Goal: Information Seeking & Learning: Check status

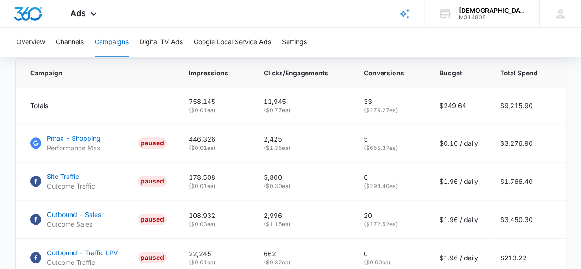
scroll to position [389, 0]
click at [85, 15] on span "Ads" at bounding box center [78, 13] width 16 height 10
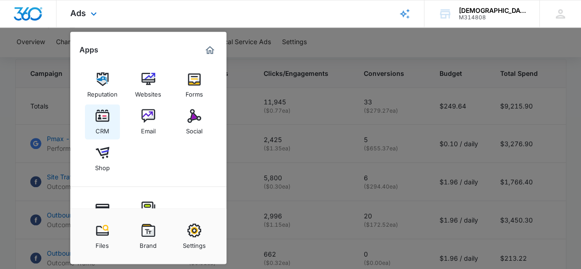
click at [100, 129] on div "CRM" at bounding box center [103, 129] width 14 height 12
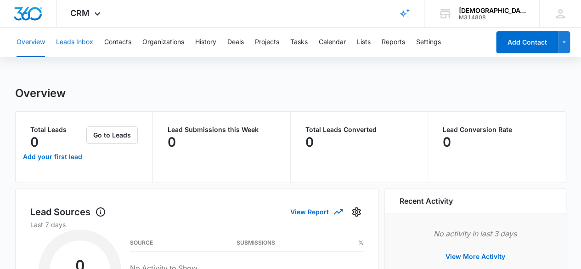
click at [78, 50] on button "Leads Inbox" at bounding box center [74, 42] width 37 height 29
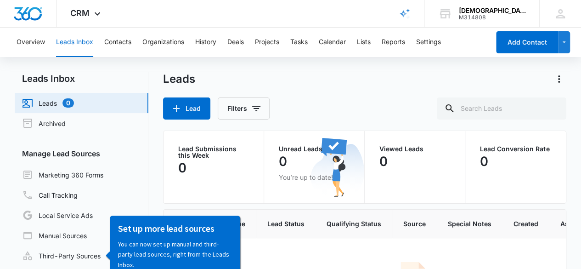
scroll to position [6, 0]
click at [441, 45] on button "Settings" at bounding box center [428, 42] width 25 height 29
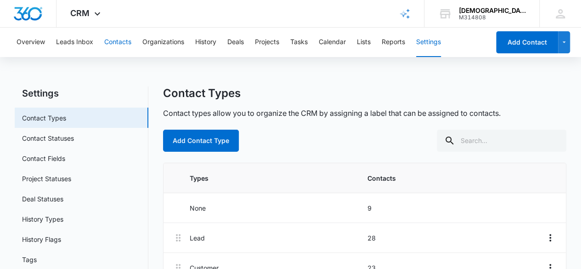
click at [124, 44] on button "Contacts" at bounding box center [117, 42] width 27 height 29
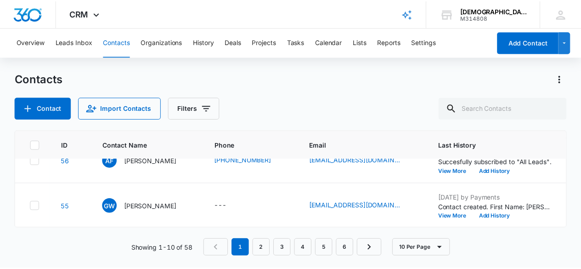
scroll to position [113, 0]
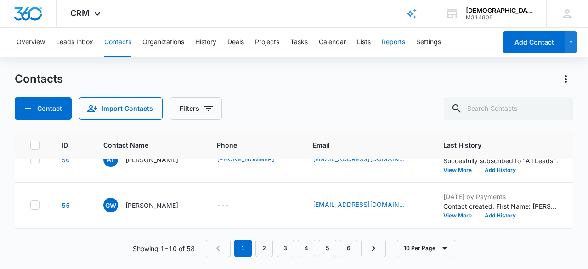
click at [393, 40] on button "Reports" at bounding box center [393, 42] width 23 height 29
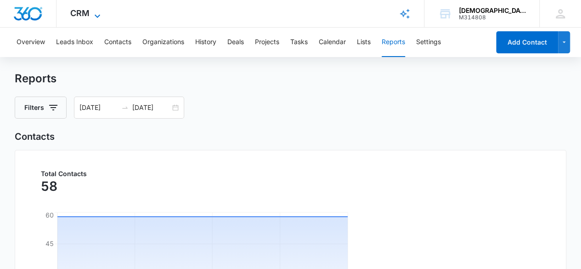
click at [97, 17] on icon at bounding box center [97, 16] width 11 height 11
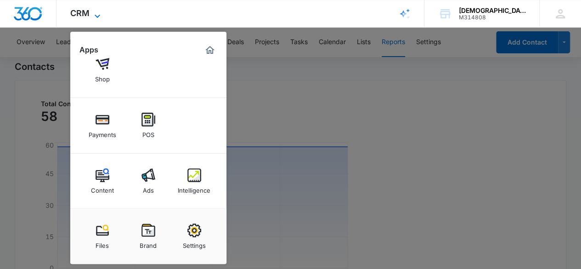
scroll to position [78, 0]
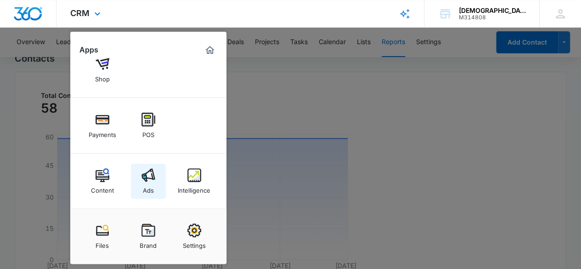
click at [142, 181] on img at bounding box center [148, 175] width 14 height 14
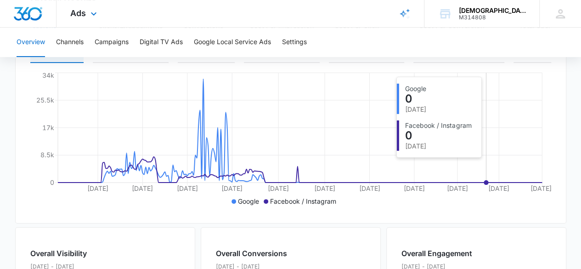
scroll to position [169, 0]
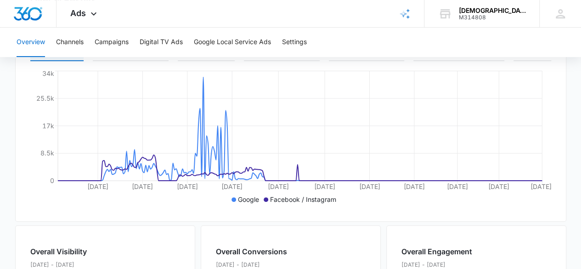
click at [483, 180] on icon at bounding box center [299, 168] width 484 height 26
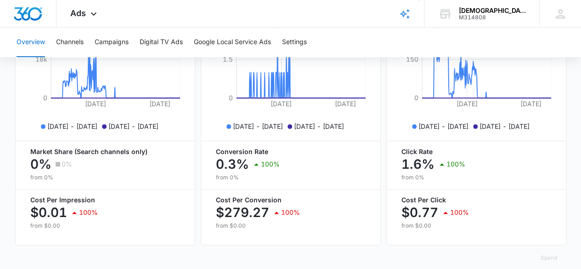
scroll to position [483, 0]
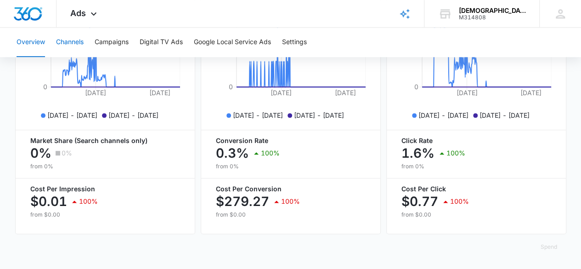
click at [65, 42] on button "Channels" at bounding box center [70, 42] width 28 height 29
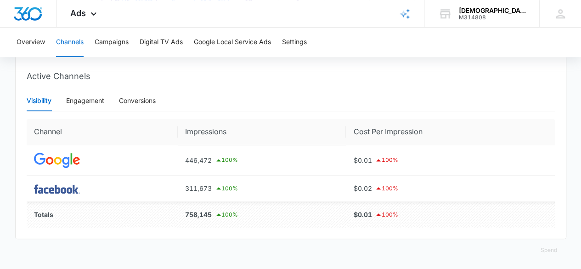
scroll to position [345, 0]
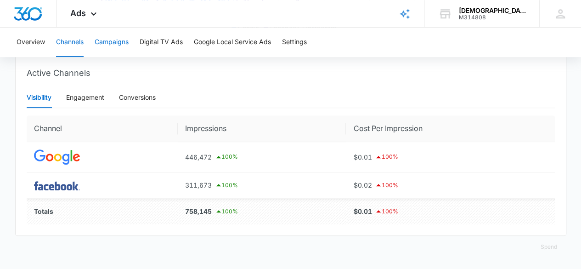
click at [106, 43] on button "Campaigns" at bounding box center [112, 42] width 34 height 29
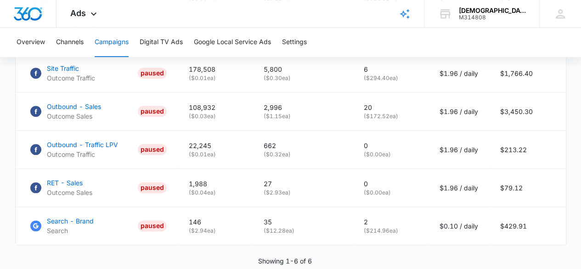
scroll to position [498, 0]
click at [69, 225] on p "Search - Brand" at bounding box center [70, 221] width 47 height 10
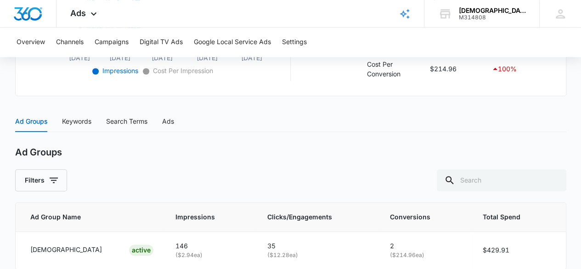
scroll to position [370, 0]
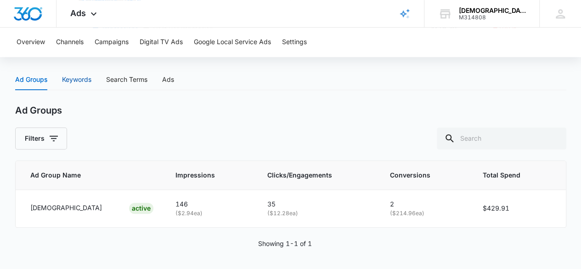
click at [69, 81] on div "Keywords" at bounding box center [76, 79] width 29 height 10
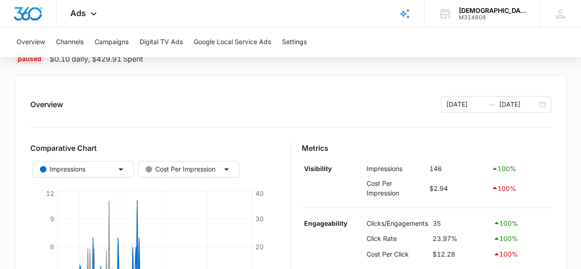
scroll to position [0, 0]
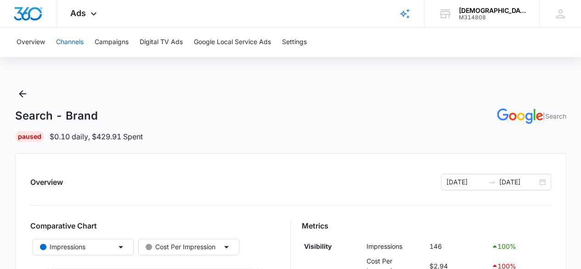
click at [70, 39] on button "Channels" at bounding box center [70, 42] width 28 height 29
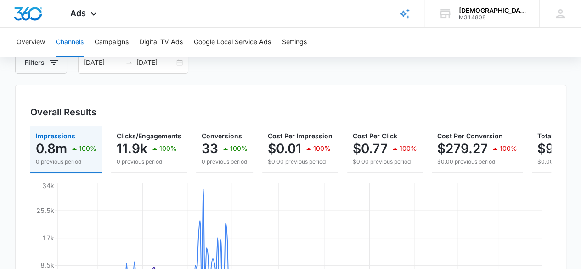
scroll to position [345, 0]
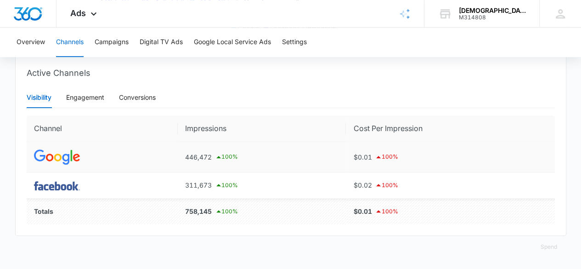
click at [70, 166] on td at bounding box center [102, 157] width 151 height 30
click at [54, 157] on img at bounding box center [57, 156] width 46 height 15
click at [67, 188] on img at bounding box center [57, 185] width 46 height 9
click at [62, 150] on img at bounding box center [57, 156] width 46 height 15
click at [61, 149] on td at bounding box center [102, 157] width 151 height 30
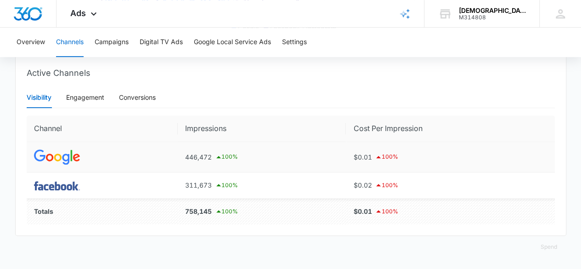
click at [65, 158] on img at bounding box center [57, 156] width 46 height 15
click at [66, 159] on img at bounding box center [57, 156] width 46 height 15
click at [110, 45] on button "Campaigns" at bounding box center [112, 42] width 34 height 29
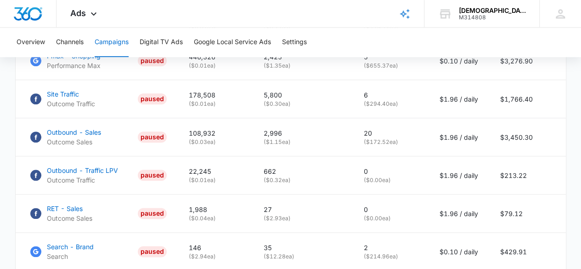
scroll to position [469, 0]
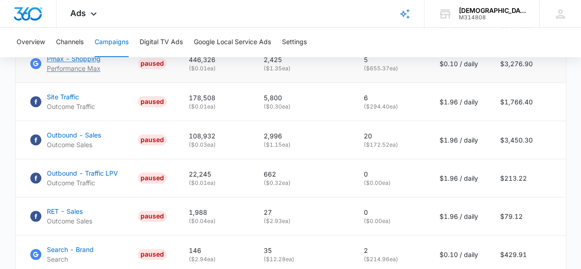
click at [69, 63] on p "Pmax - Shopping" at bounding box center [74, 59] width 54 height 10
